Goal: Task Accomplishment & Management: Use online tool/utility

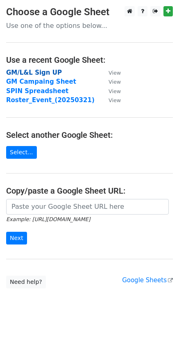
click at [35, 70] on strong "GM/L&L Sign UP" at bounding box center [34, 72] width 56 height 7
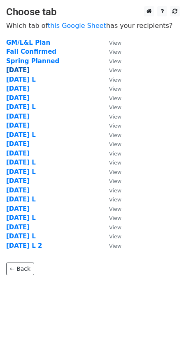
click at [30, 69] on strong "[DATE]" at bounding box center [17, 70] width 23 height 7
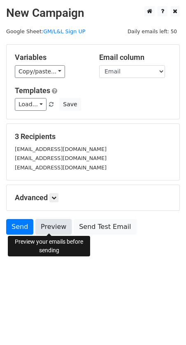
click at [51, 227] on link "Preview" at bounding box center [53, 227] width 36 height 16
click at [54, 227] on link "Preview" at bounding box center [53, 227] width 36 height 16
click at [41, 222] on link "Preview" at bounding box center [53, 227] width 36 height 16
click at [57, 201] on link at bounding box center [53, 197] width 9 height 9
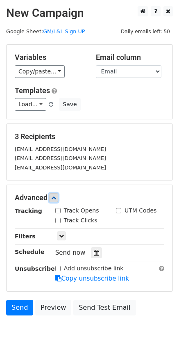
click at [56, 198] on icon at bounding box center [53, 197] width 5 height 5
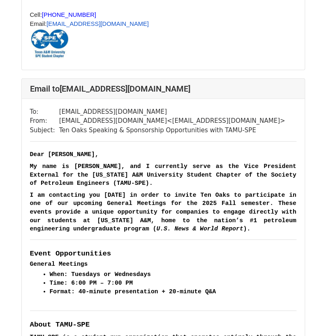
scroll to position [716, 0]
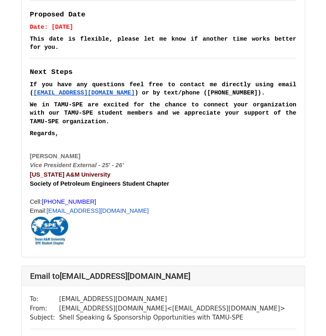
scroll to position [1203, 0]
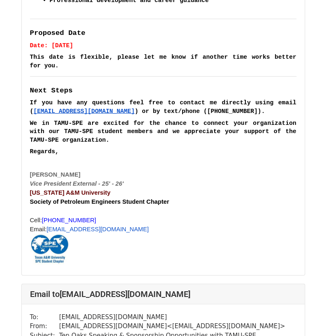
scroll to position [517, 0]
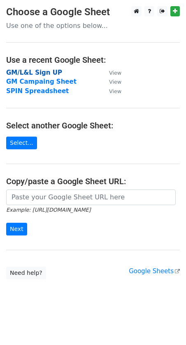
click at [46, 70] on strong "GM/L&L Sign UP" at bounding box center [34, 72] width 56 height 7
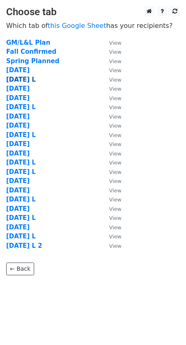
click at [30, 76] on strong "September 19 L" at bounding box center [21, 79] width 30 height 7
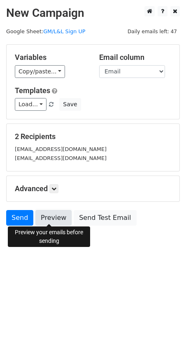
click at [51, 221] on link "Preview" at bounding box center [53, 218] width 36 height 16
click at [55, 220] on link "Preview" at bounding box center [53, 218] width 36 height 16
click at [62, 296] on html "New Campaign Daily emails left: 47 Google Sheet: GM/L&L Sign UP Variables Copy/…" at bounding box center [93, 172] width 186 height 345
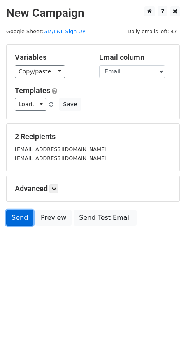
click at [24, 219] on link "Send" at bounding box center [19, 218] width 27 height 16
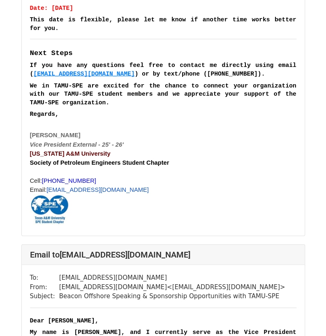
scroll to position [520, 0]
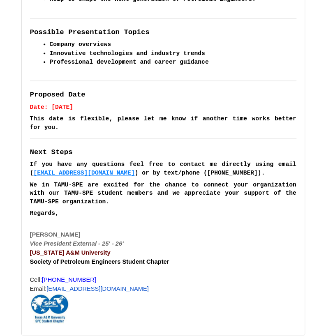
scroll to position [1235, 0]
